Goal: Task Accomplishment & Management: Manage account settings

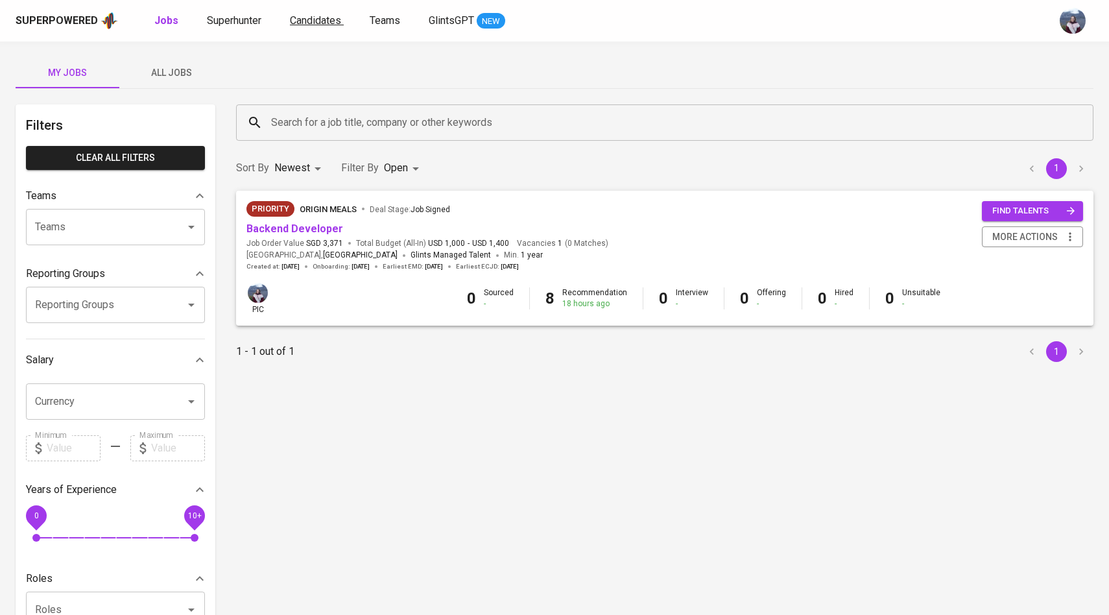
click at [302, 20] on span "Candidates" at bounding box center [315, 20] width 51 height 12
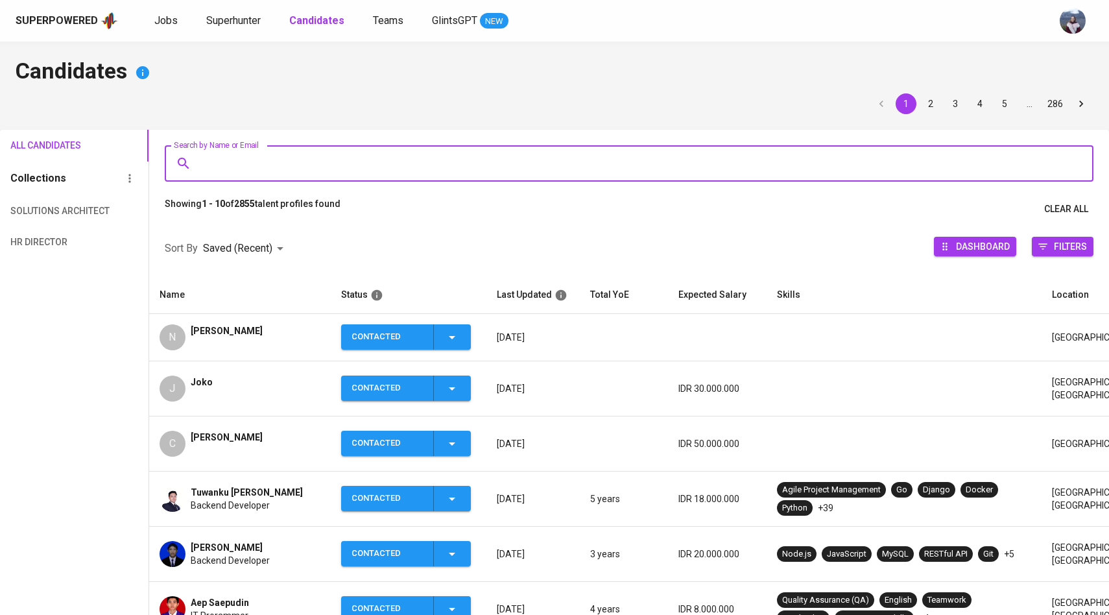
click at [267, 156] on input "Search by Name or Email" at bounding box center [633, 163] width 872 height 25
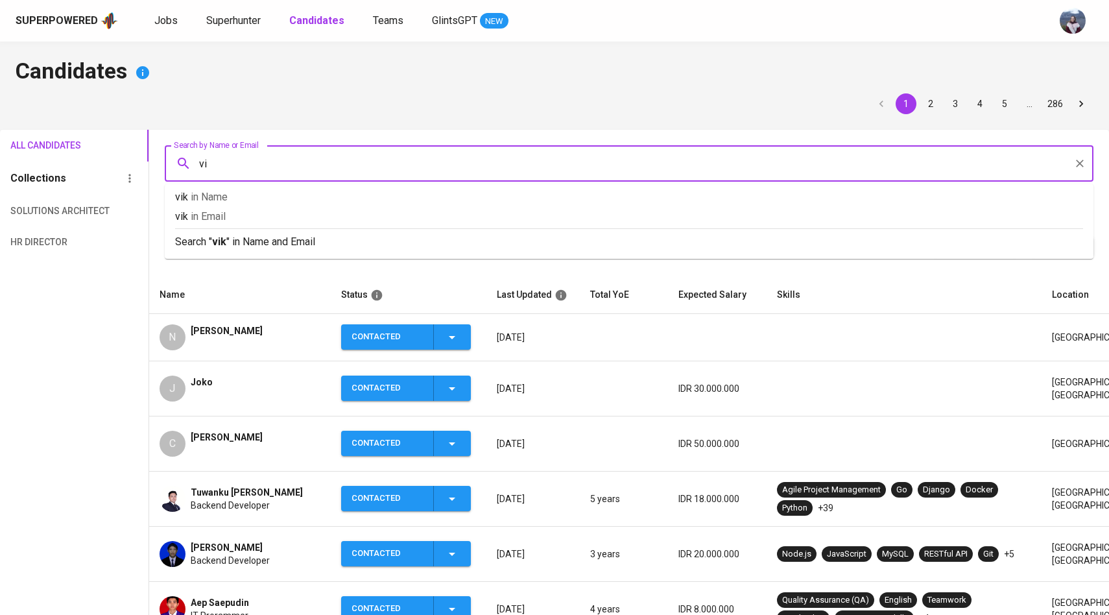
type input "v"
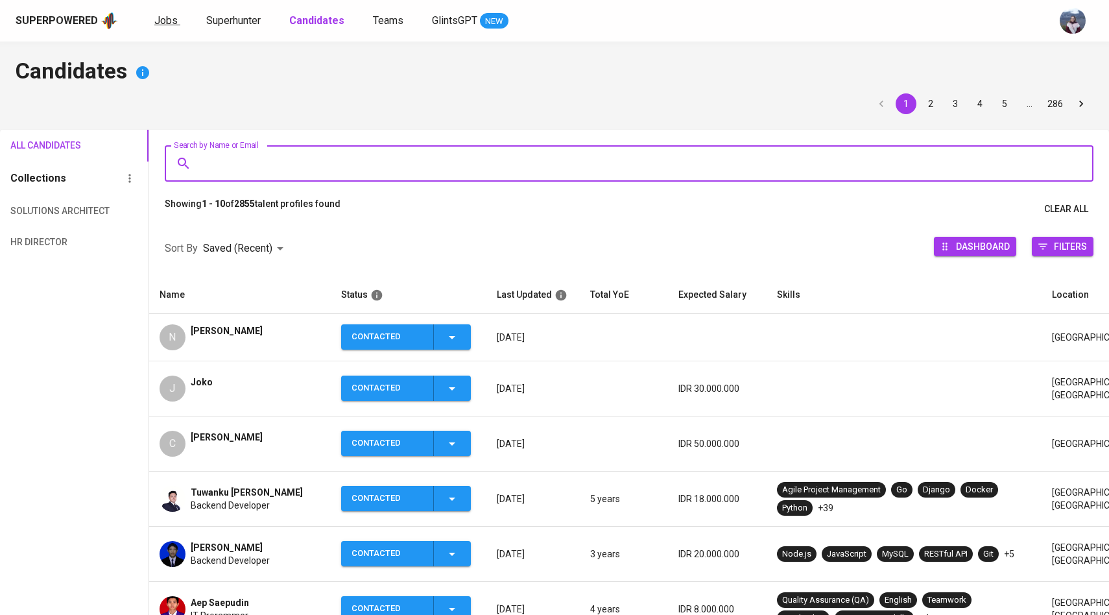
click at [160, 19] on span "Jobs" at bounding box center [165, 20] width 23 height 12
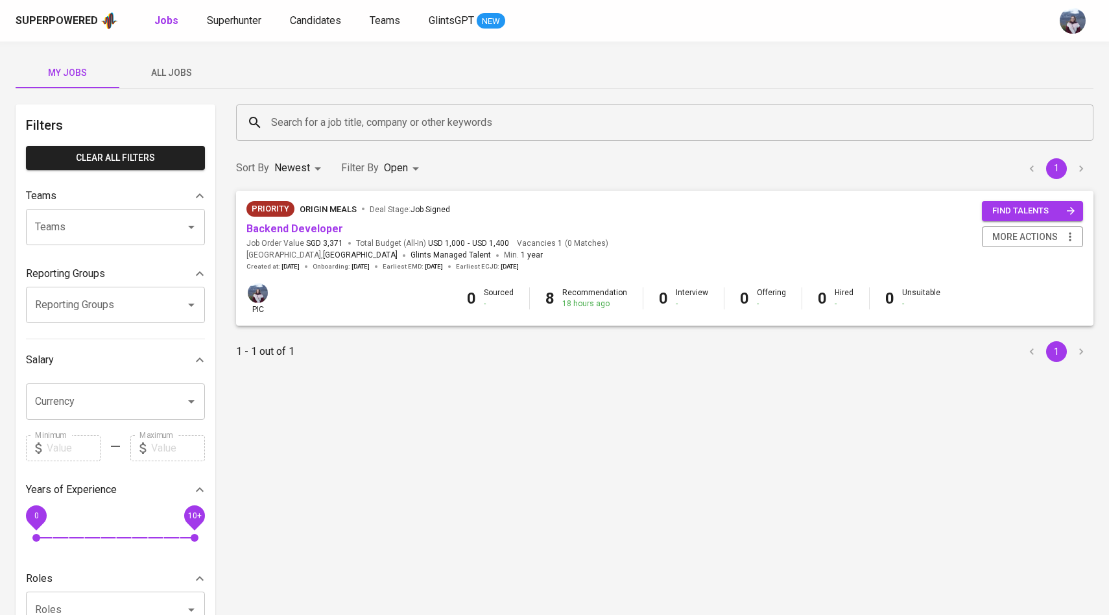
click at [243, 35] on div "Superpowered Jobs Superhunter Candidates Teams GlintsGPT NEW" at bounding box center [554, 21] width 1109 height 42
click at [243, 21] on span "Superhunter" at bounding box center [234, 20] width 54 height 12
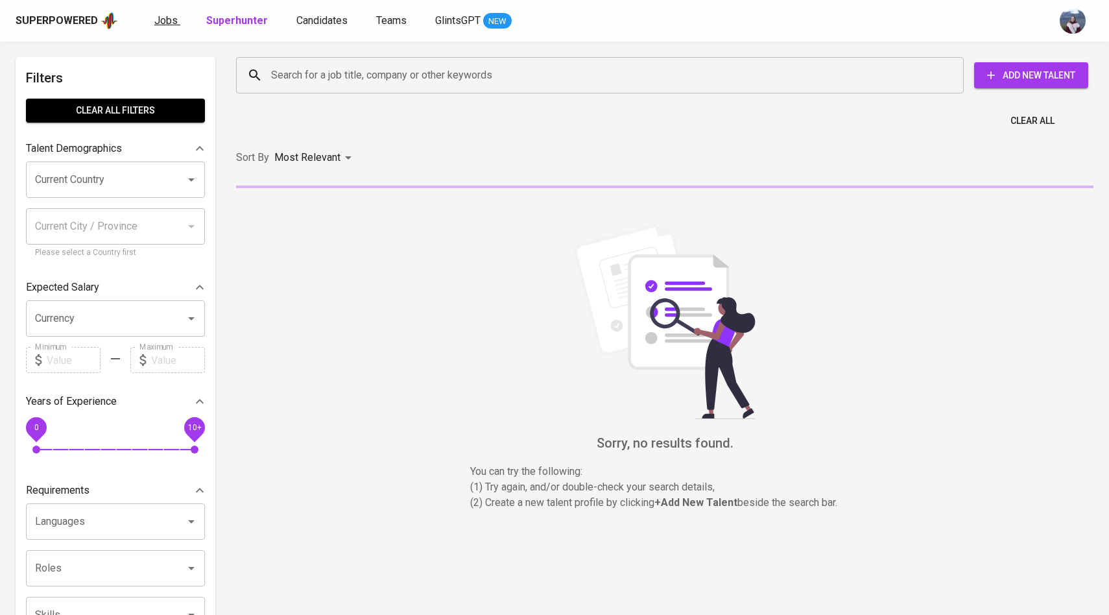
click at [172, 15] on span "Jobs" at bounding box center [165, 20] width 23 height 12
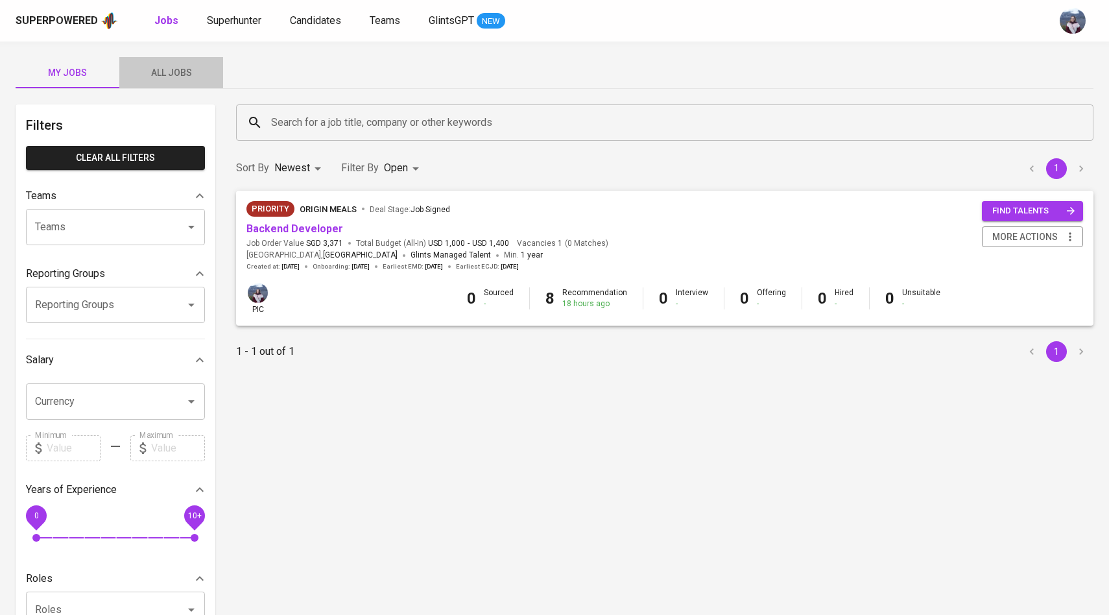
click at [176, 75] on span "All Jobs" at bounding box center [171, 73] width 88 height 16
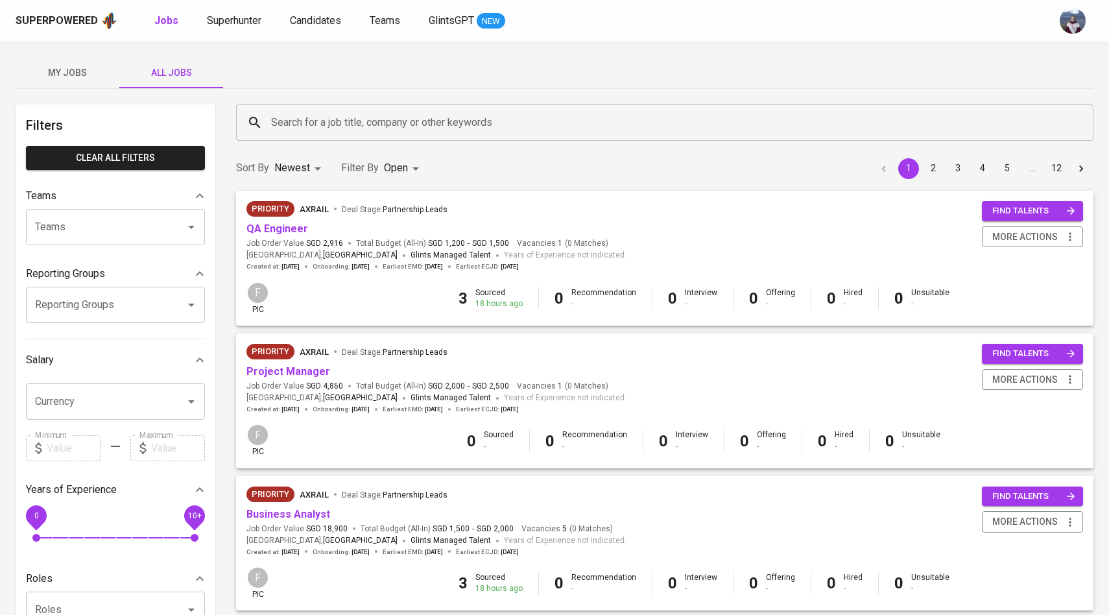
click at [313, 138] on div "Search for a job title, company or other keywords" at bounding box center [664, 122] width 857 height 36
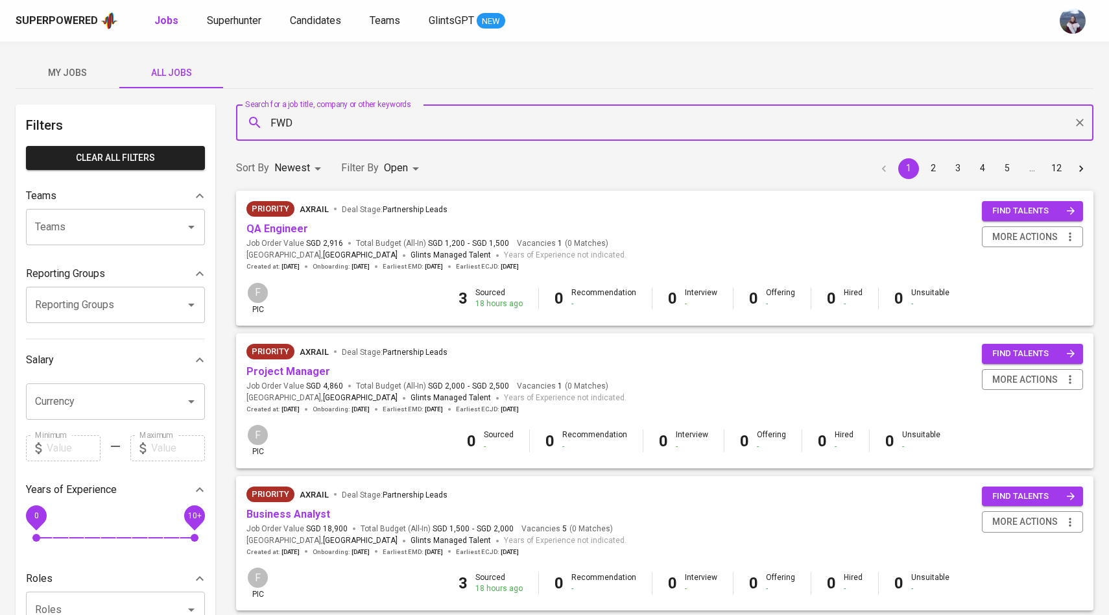
type input "FWD"
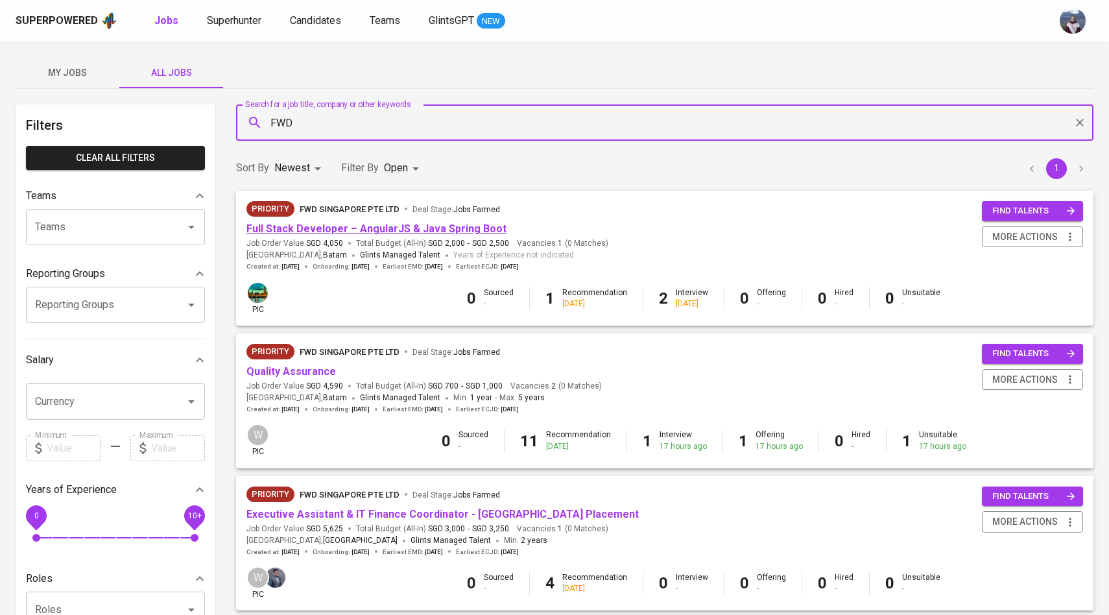
click at [427, 229] on link "Full Stack Developer – AngularJS & Java Spring Boot" at bounding box center [376, 228] width 260 height 12
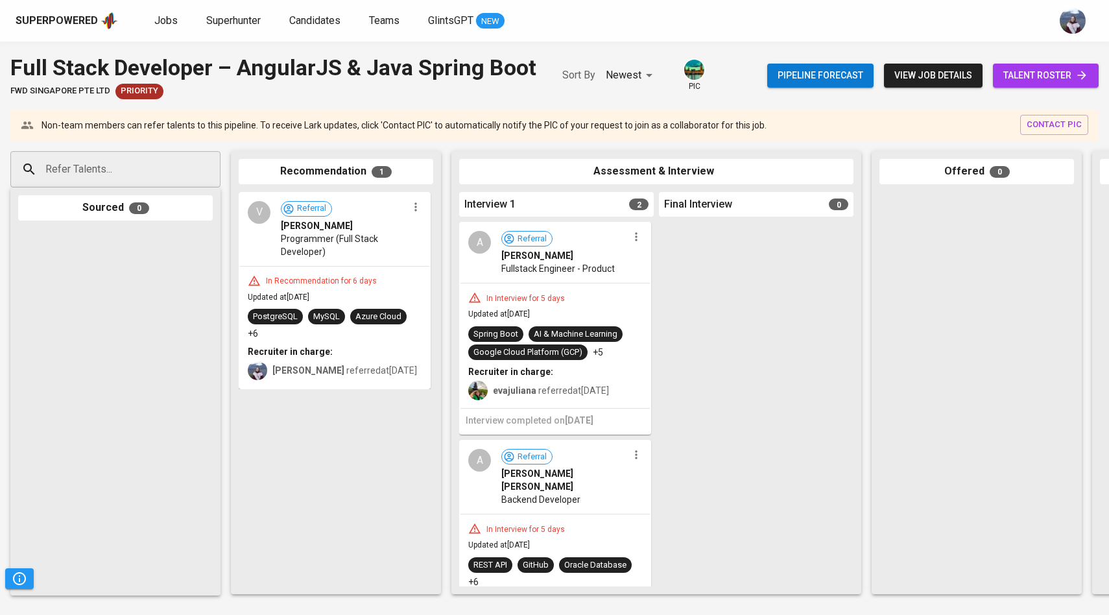
click at [1040, 72] on span "talent roster" at bounding box center [1045, 75] width 85 height 16
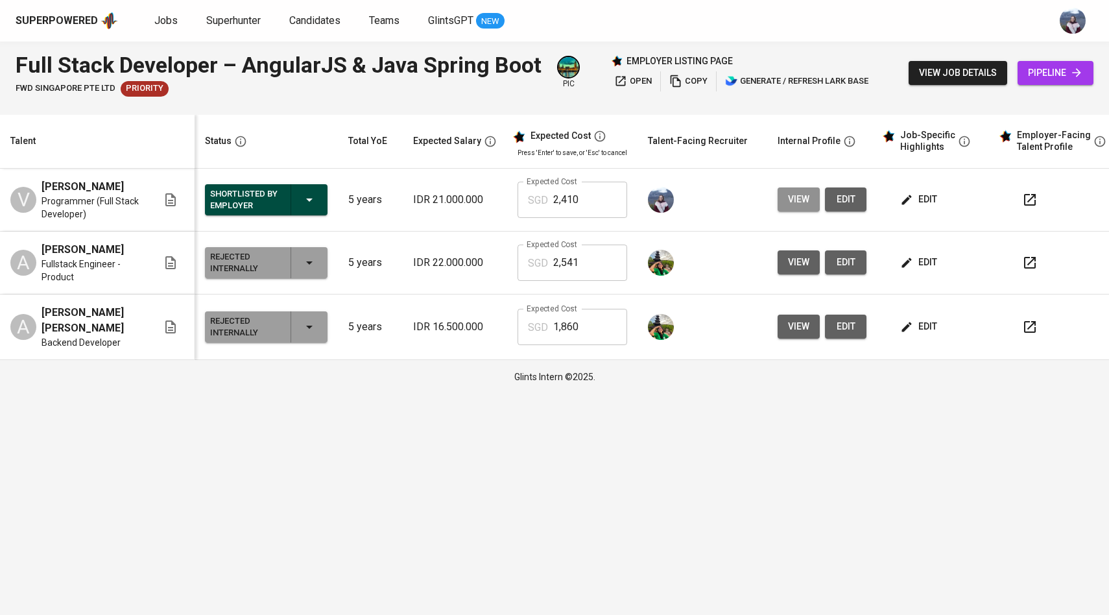
click at [801, 202] on span "view" at bounding box center [798, 199] width 21 height 16
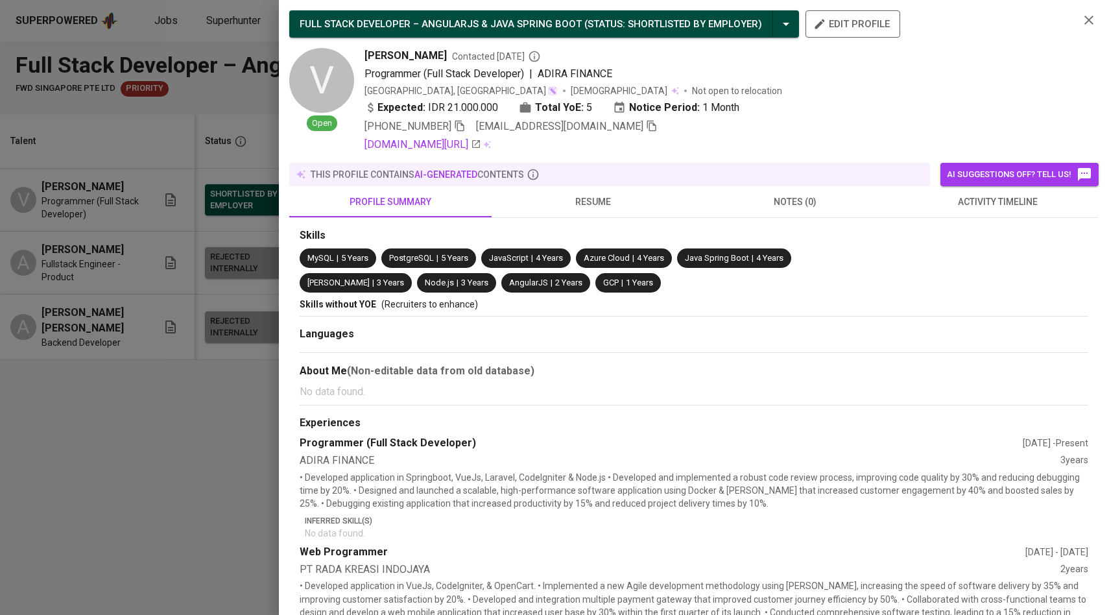
click at [464, 125] on icon "button" at bounding box center [459, 126] width 9 height 11
click at [228, 302] on div at bounding box center [554, 307] width 1109 height 615
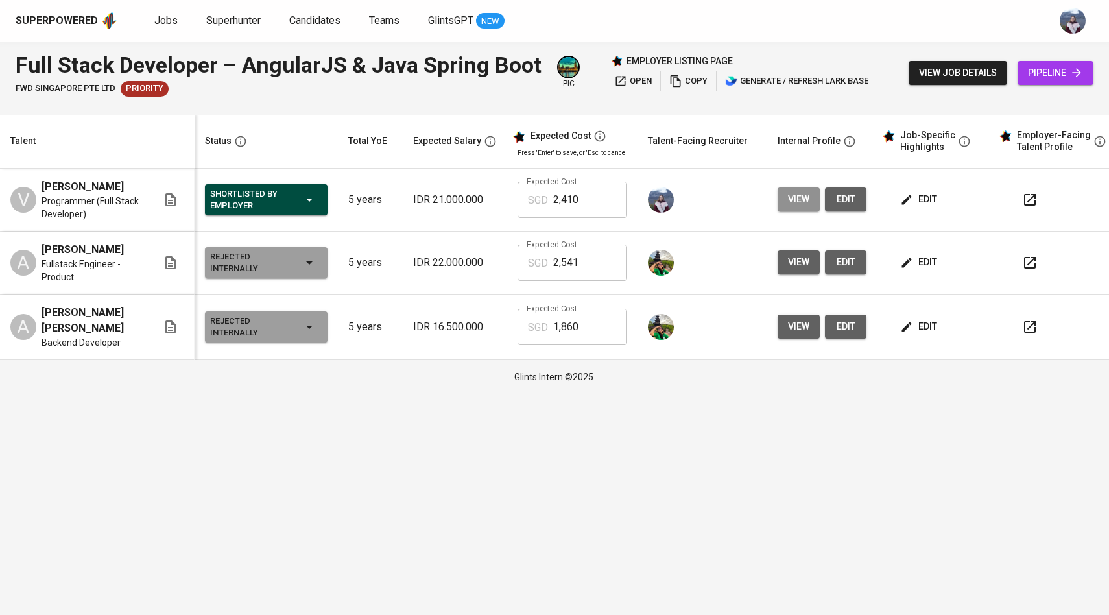
click at [788, 201] on span "view" at bounding box center [798, 199] width 21 height 16
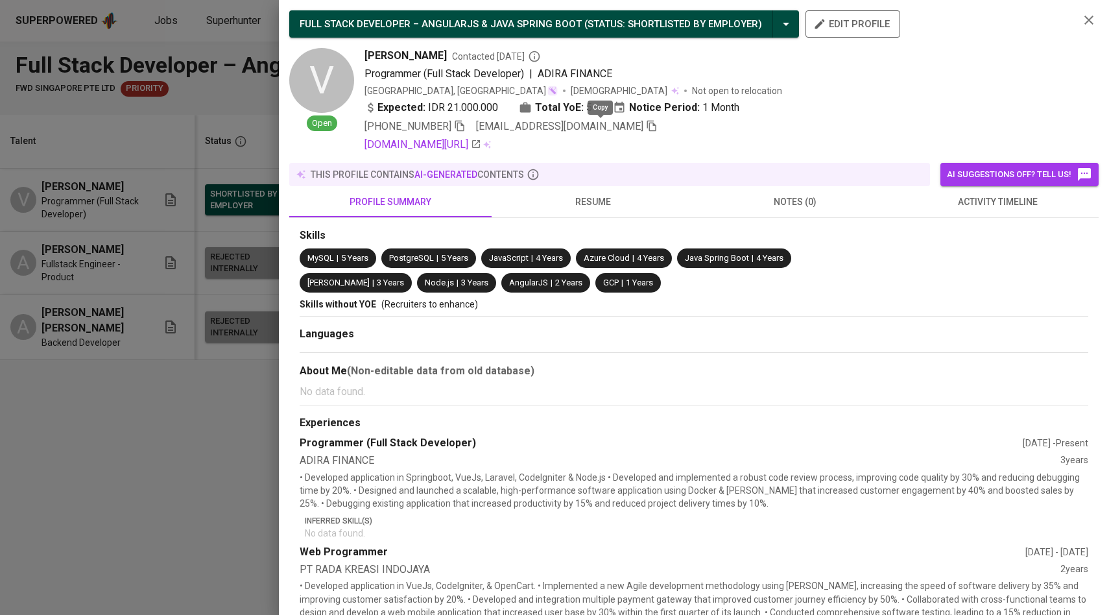
click at [646, 127] on icon "button" at bounding box center [652, 126] width 12 height 12
click at [199, 230] on div at bounding box center [554, 307] width 1109 height 615
